Goal: Task Accomplishment & Management: Complete application form

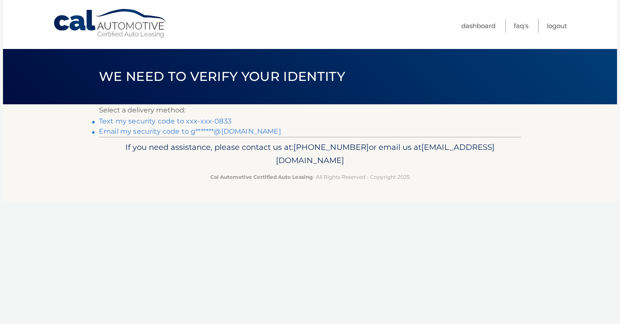
click at [196, 122] on link "Text my security code to xxx-xxx-0833" at bounding box center [165, 121] width 133 height 8
click at [156, 122] on link "Text my security code to xxx-xxx-0833" at bounding box center [165, 121] width 133 height 8
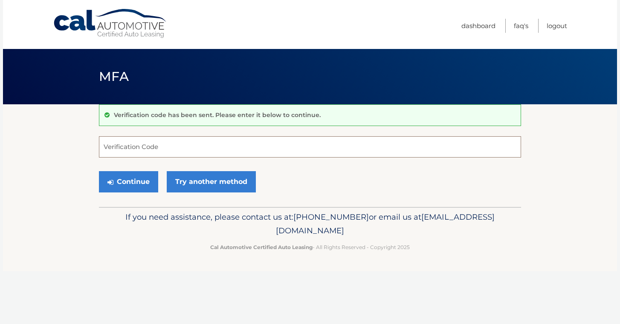
click at [145, 153] on input "Verification Code" at bounding box center [310, 146] width 422 height 21
type input "510612"
click at [128, 182] on button "Continue" at bounding box center [128, 181] width 59 height 21
click at [133, 187] on button "Continue" at bounding box center [128, 181] width 59 height 21
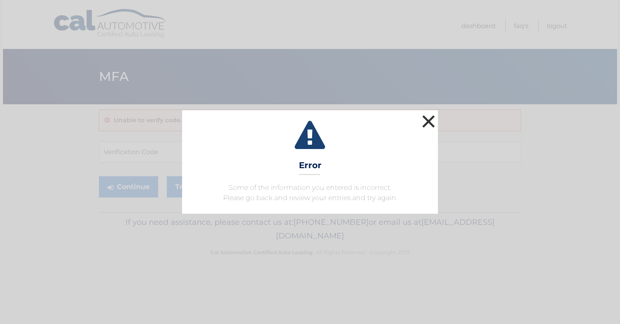
click at [424, 121] on button "×" at bounding box center [428, 121] width 17 height 17
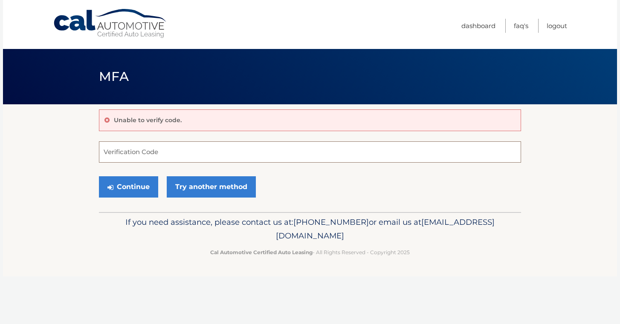
click at [132, 156] on input "Verification Code" at bounding box center [310, 151] width 422 height 21
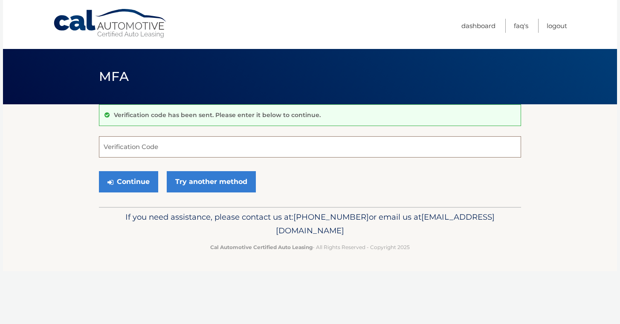
click at [135, 147] on input "Verification Code" at bounding box center [310, 146] width 422 height 21
type input "289047"
click at [128, 182] on button "Continue" at bounding box center [128, 181] width 59 height 21
click at [133, 181] on button "Continue" at bounding box center [128, 181] width 59 height 21
